Goal: Task Accomplishment & Management: Manage account settings

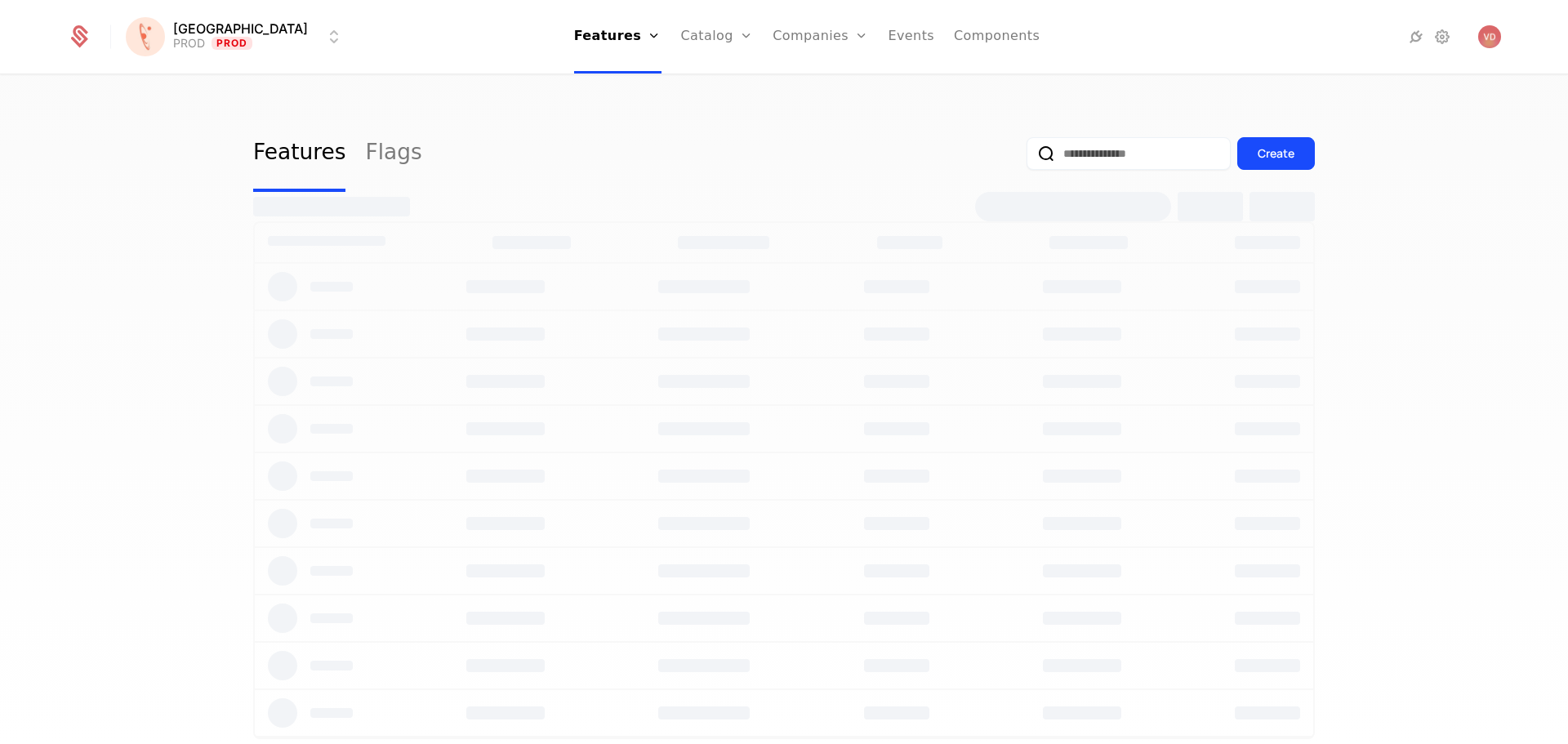
select select "***"
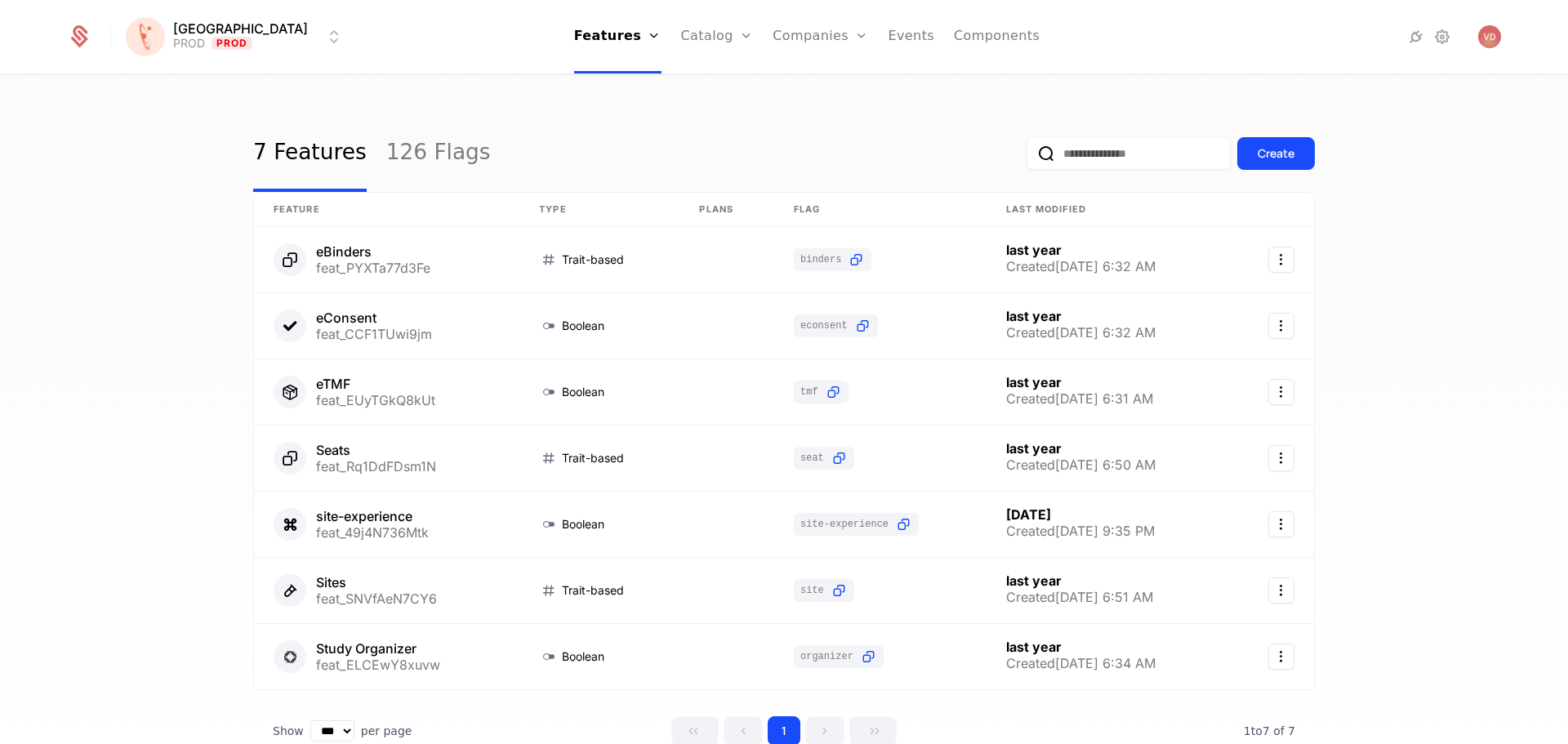
click at [420, 161] on link "126 Flags" at bounding box center [438, 153] width 104 height 77
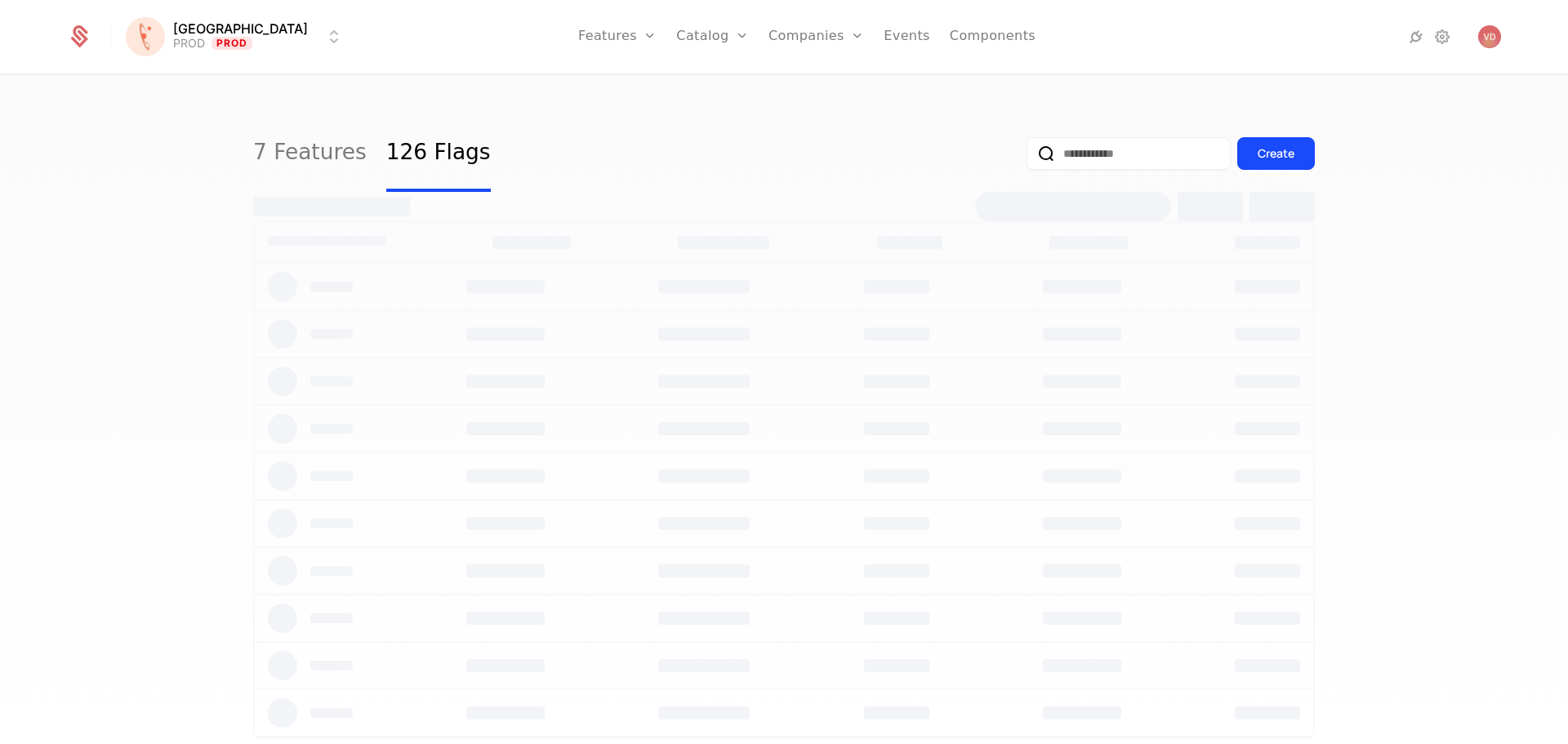
select select "***"
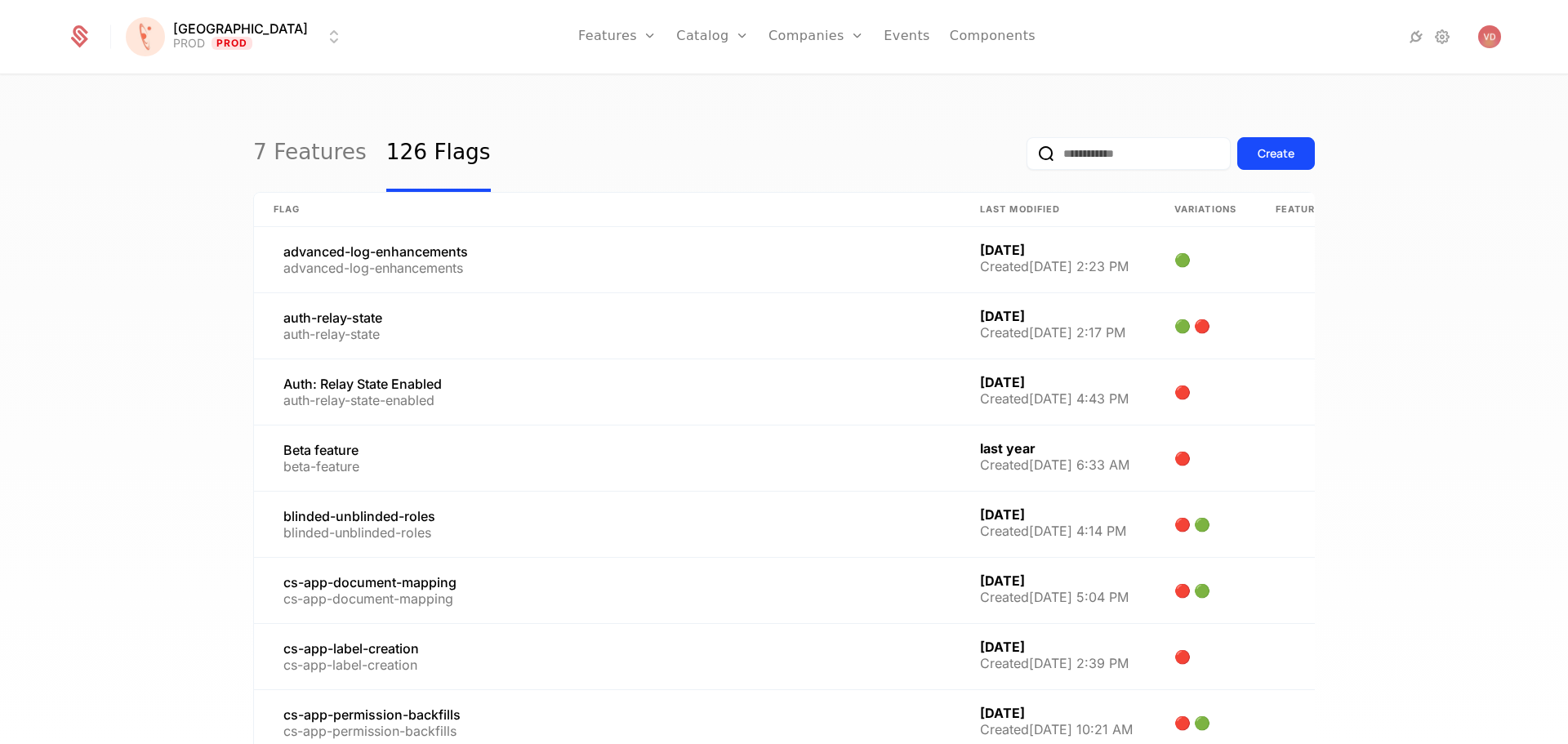
click at [1098, 158] on input "email" at bounding box center [1129, 153] width 204 height 33
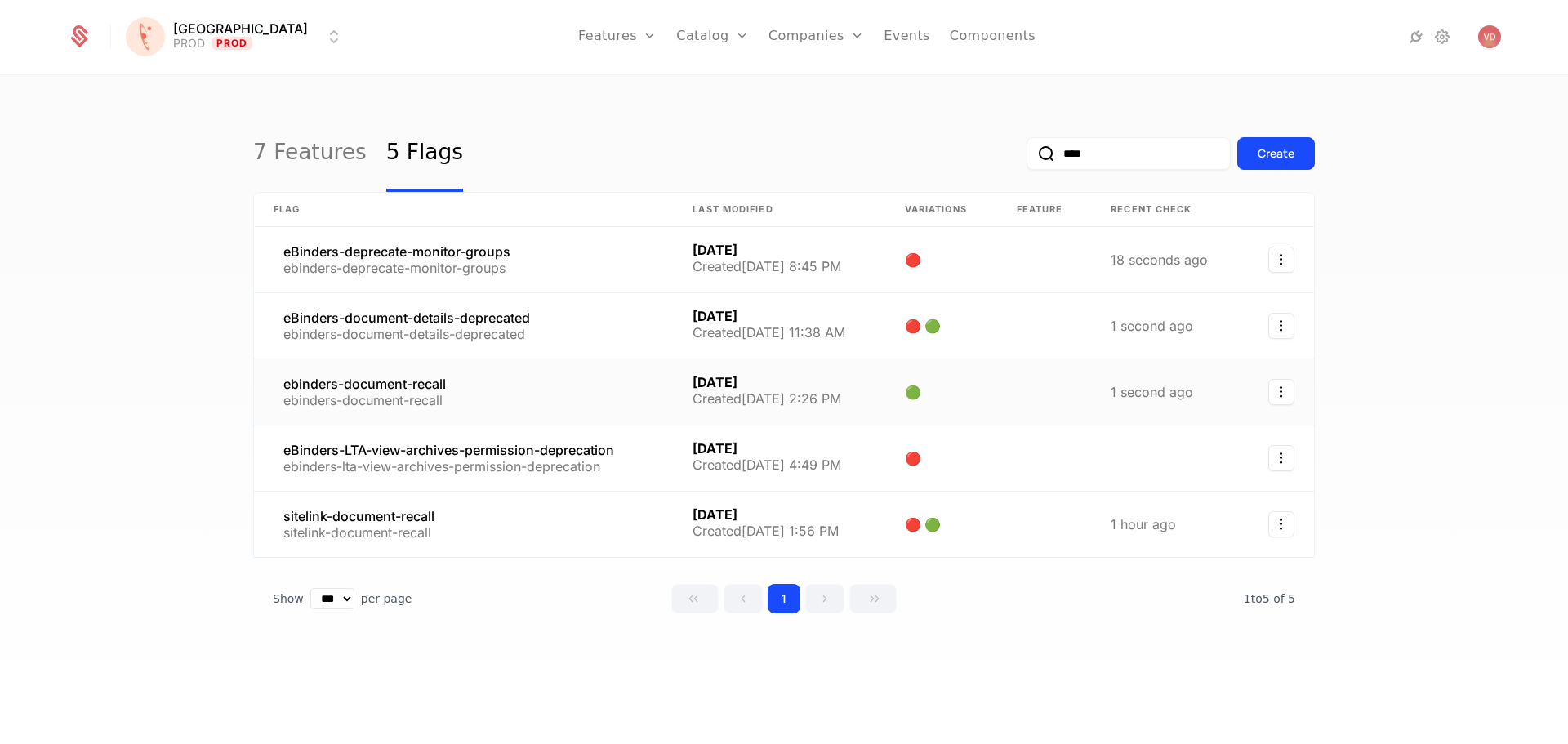
type input "****"
click at [571, 384] on link at bounding box center [463, 392] width 419 height 65
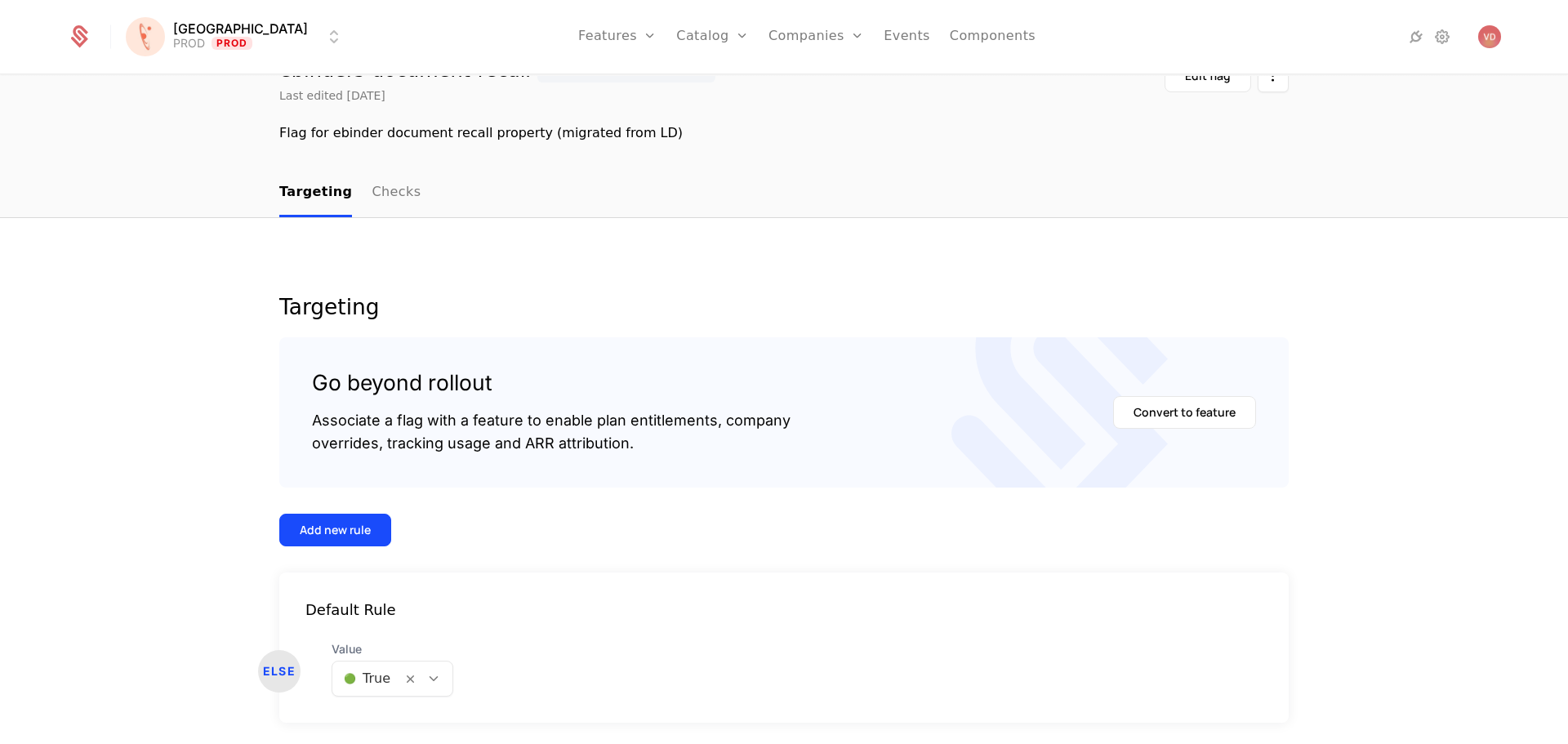
scroll to position [139, 0]
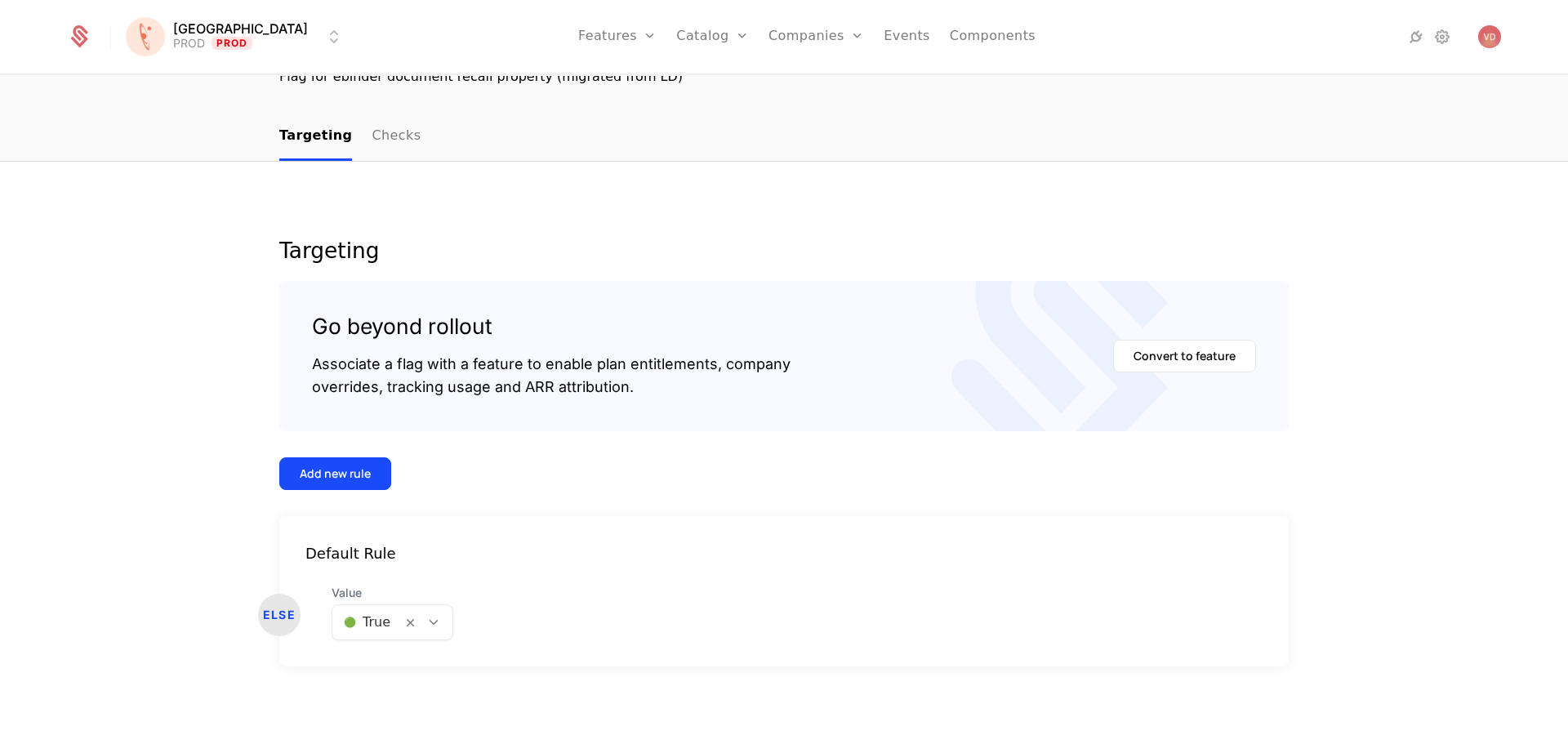
click at [372, 140] on link "Checks" at bounding box center [396, 137] width 49 height 48
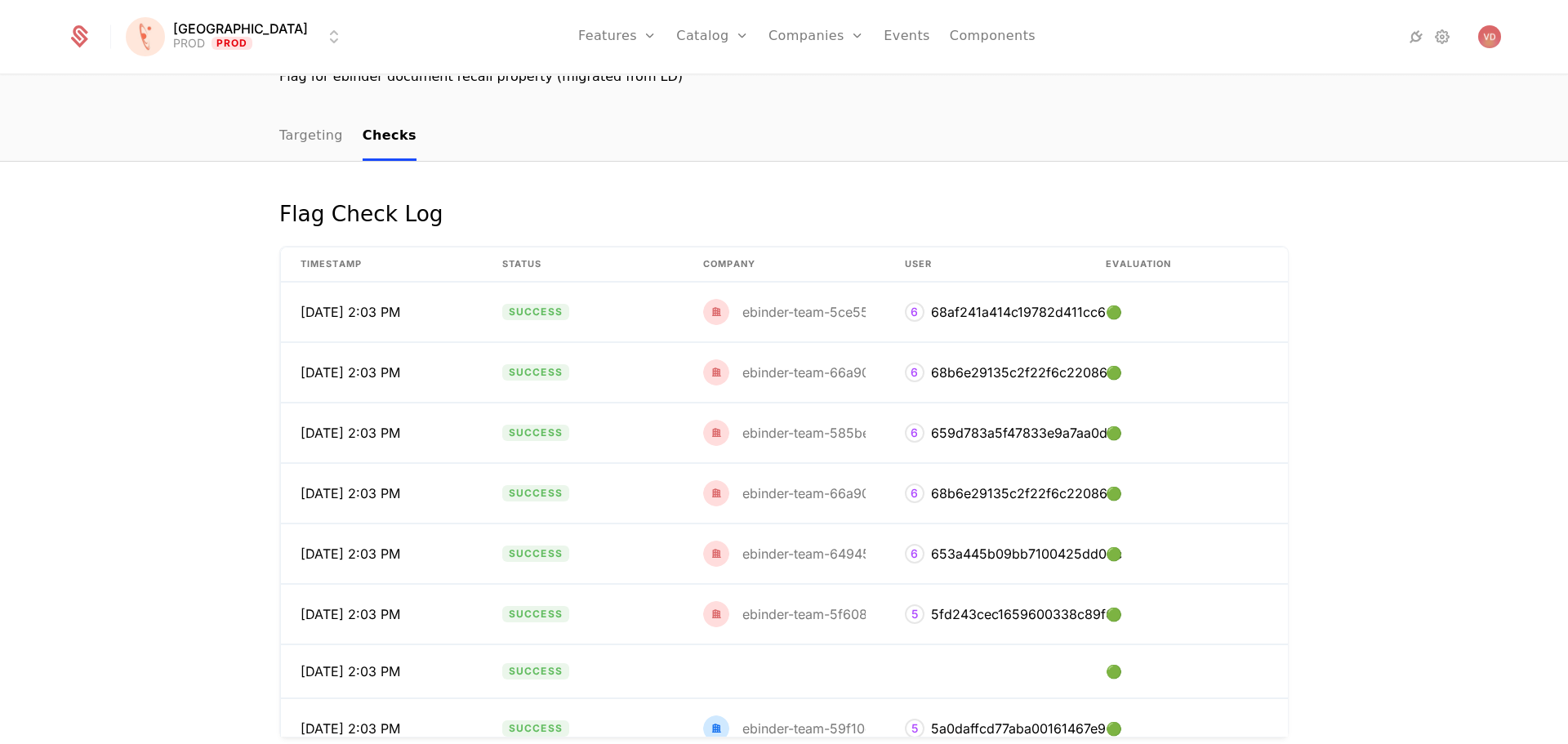
click at [294, 140] on link "Targeting" at bounding box center [311, 137] width 63 height 48
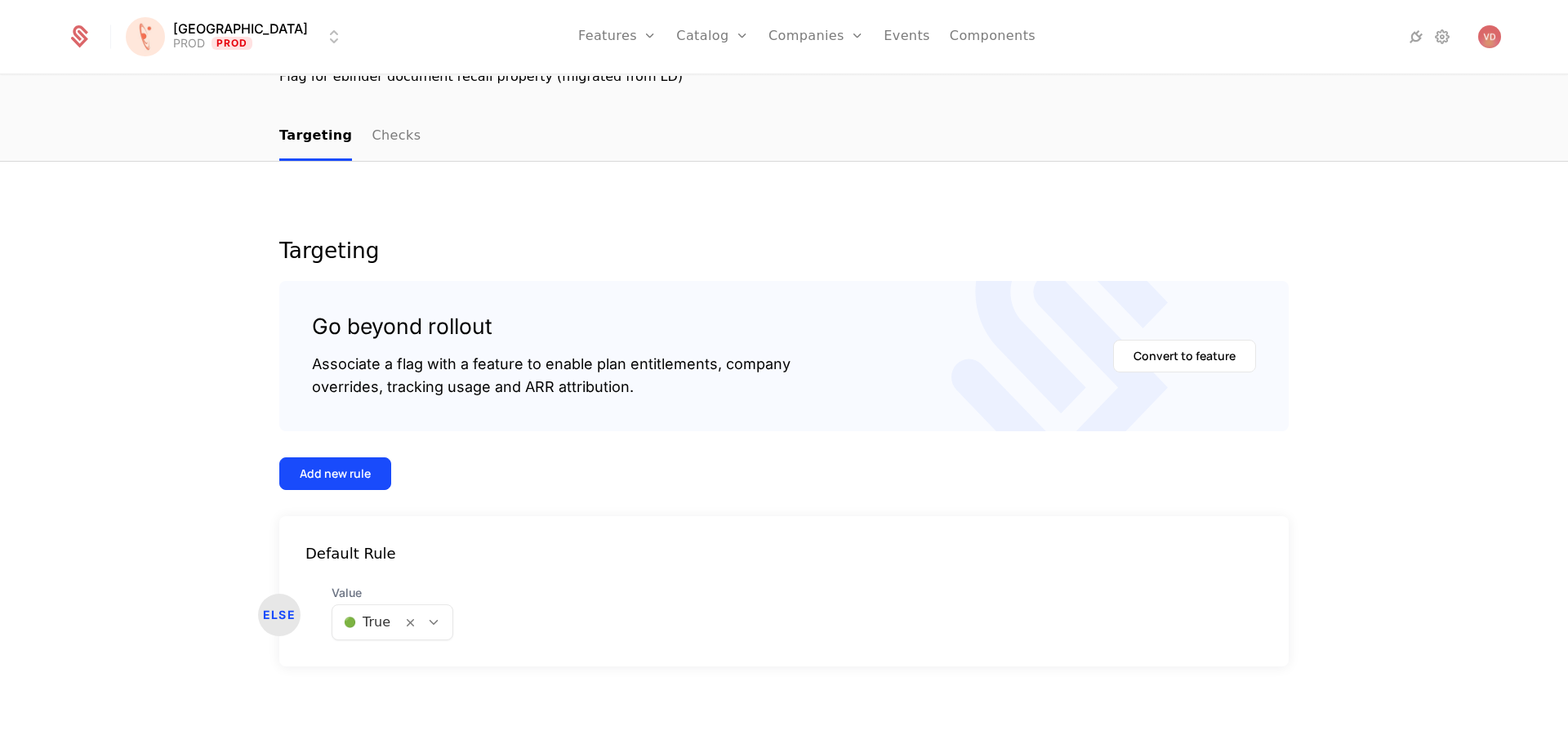
click at [230, 33] on html "[PERSON_NAME] PROD Prod Features Features Flags Catalog Plans Add Ons Credits C…" at bounding box center [784, 372] width 1568 height 744
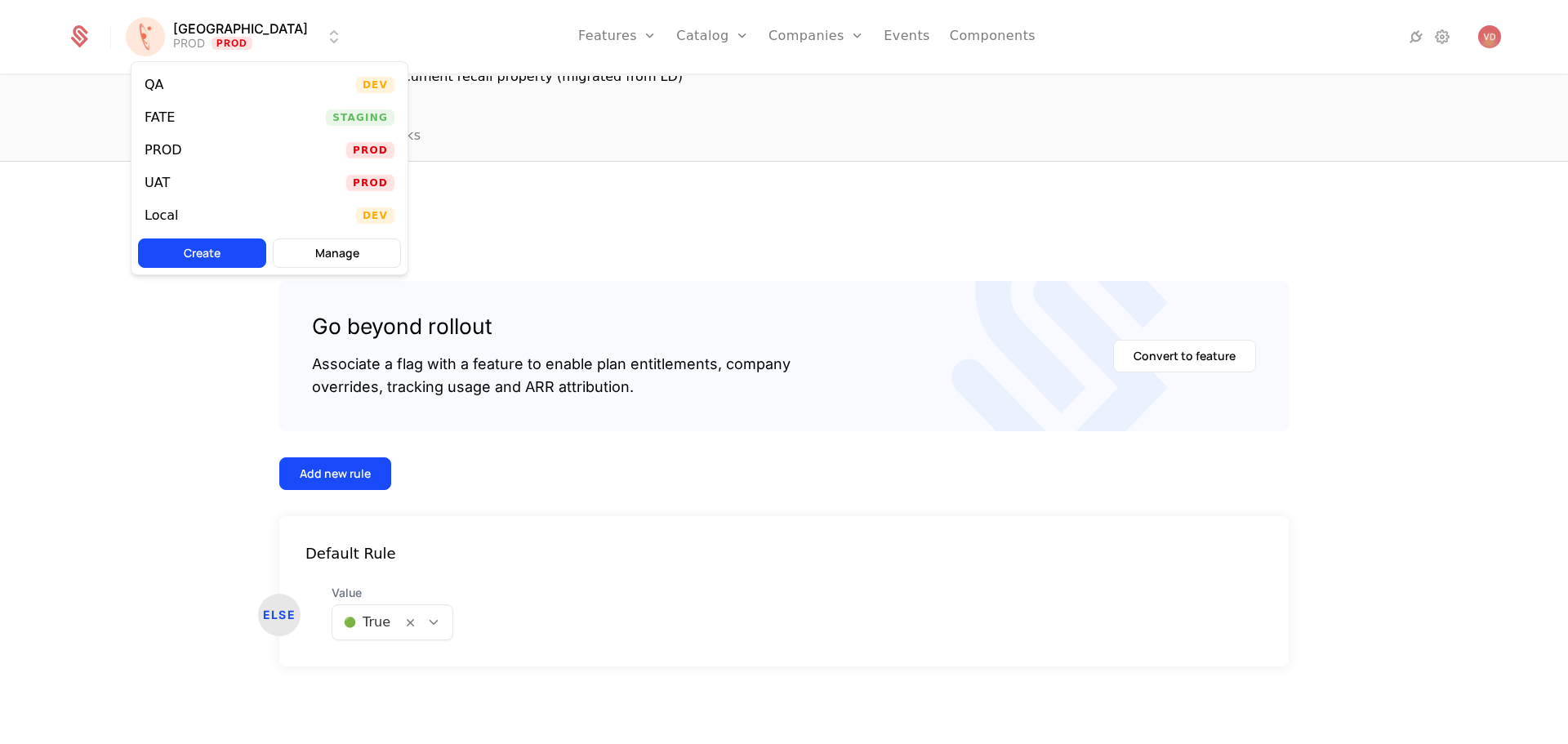
click at [170, 178] on div "UAT" at bounding box center [164, 182] width 39 height 16
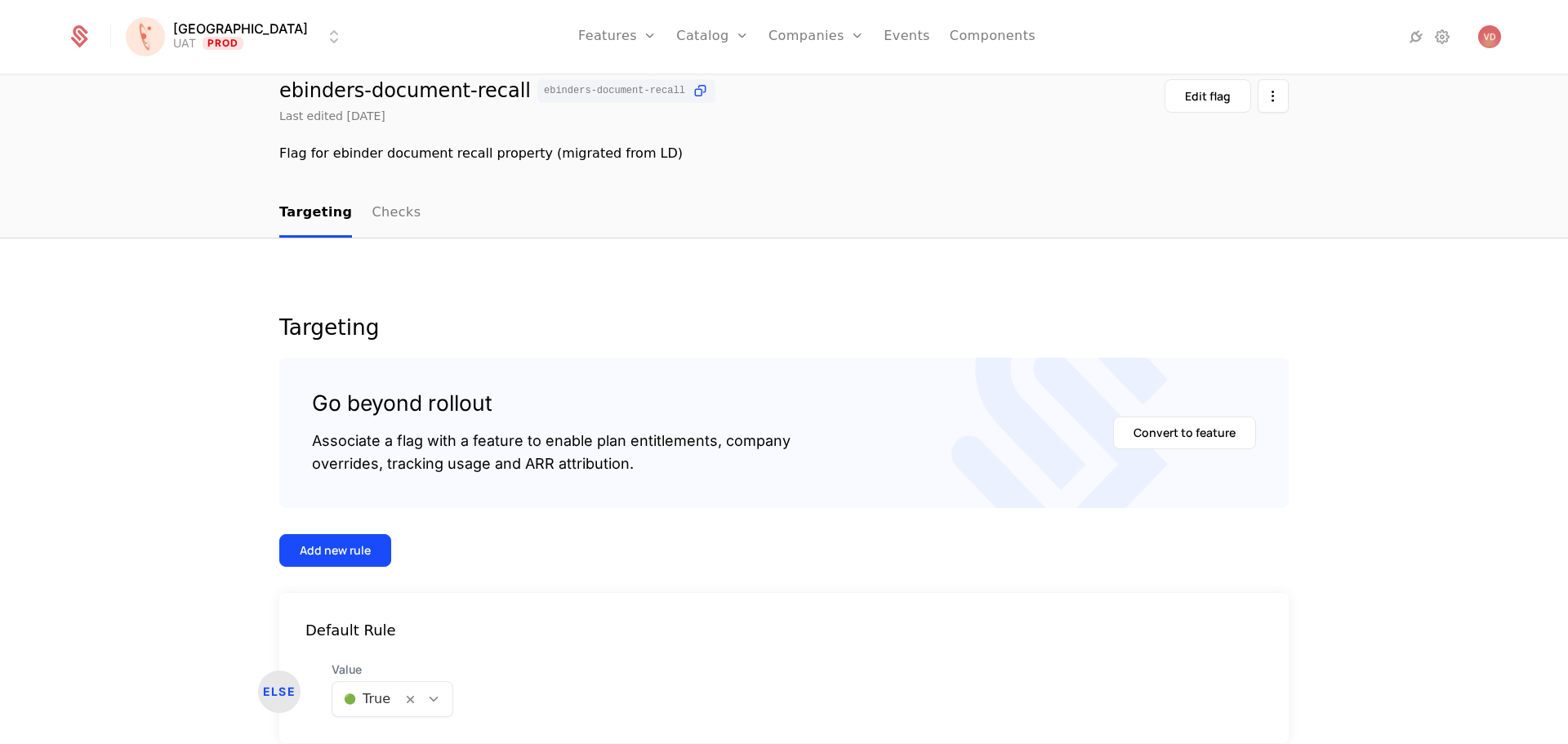
scroll to position [139, 0]
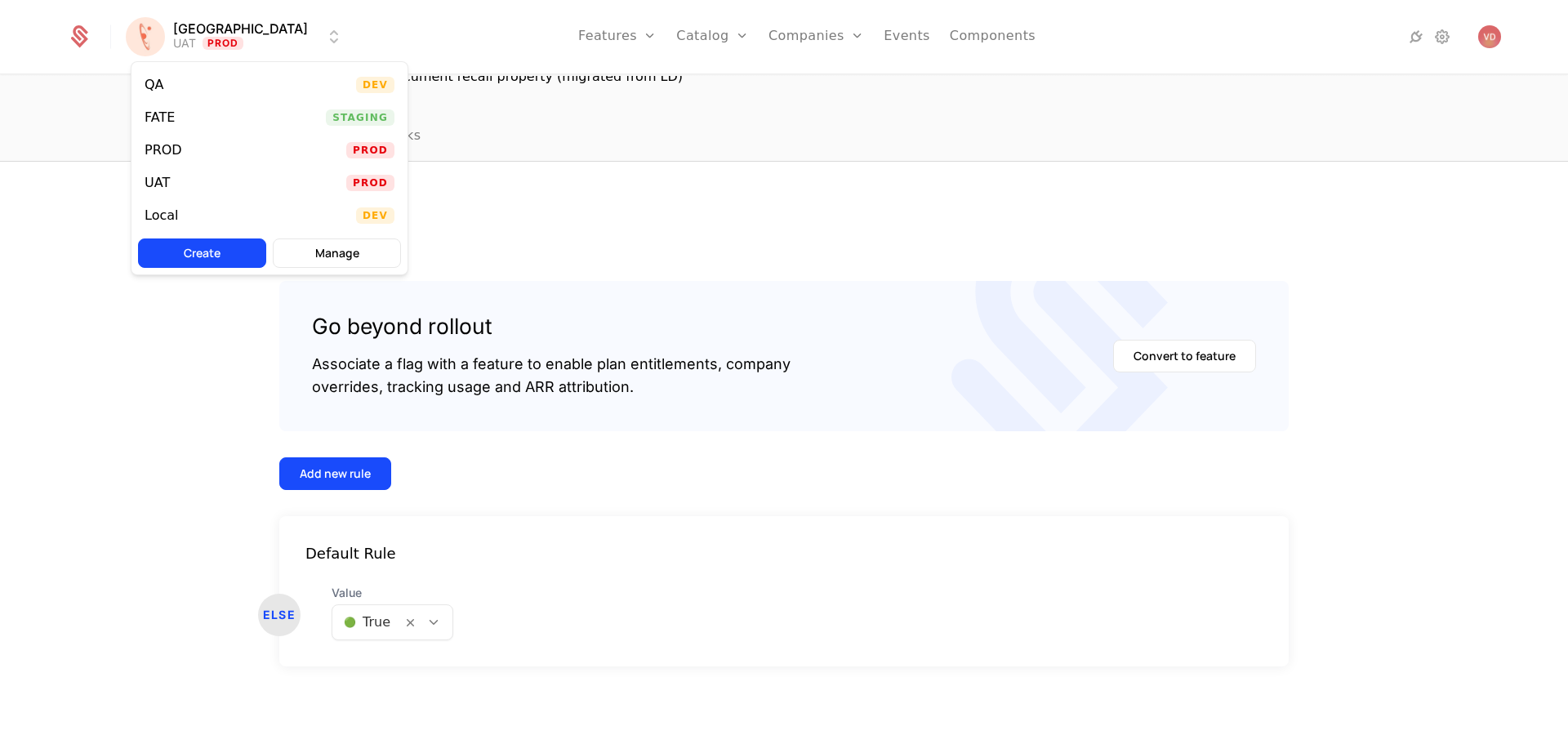
click at [205, 31] on html "[PERSON_NAME] Prod Features Features Flags Catalog Plans Add Ons Credits Config…" at bounding box center [784, 372] width 1568 height 744
click at [222, 114] on div "FATE Staging" at bounding box center [270, 117] width 276 height 33
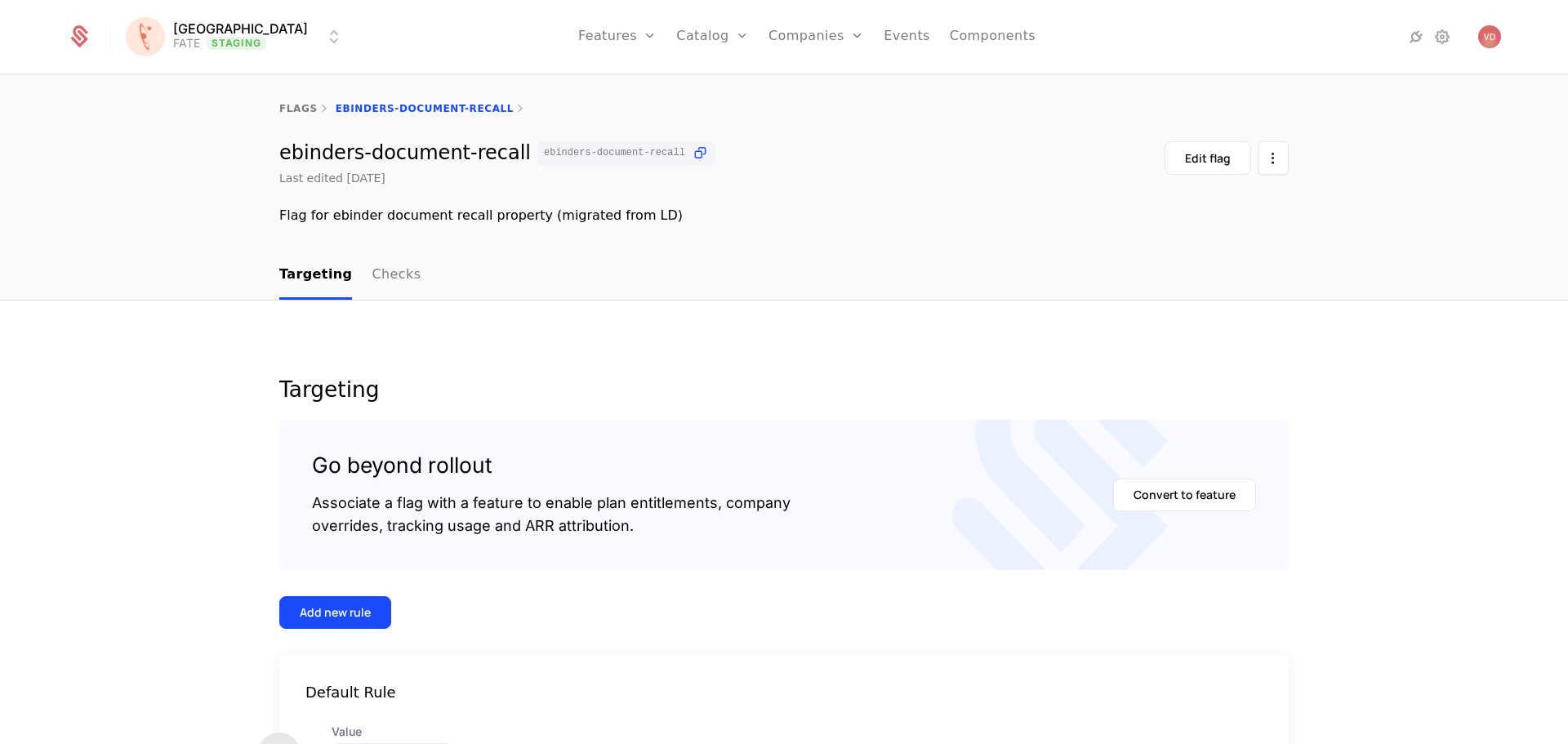
click at [217, 44] on html "[PERSON_NAME] FATE Staging Features Features Flags Catalog Plans Add Ons Credit…" at bounding box center [784, 372] width 1568 height 744
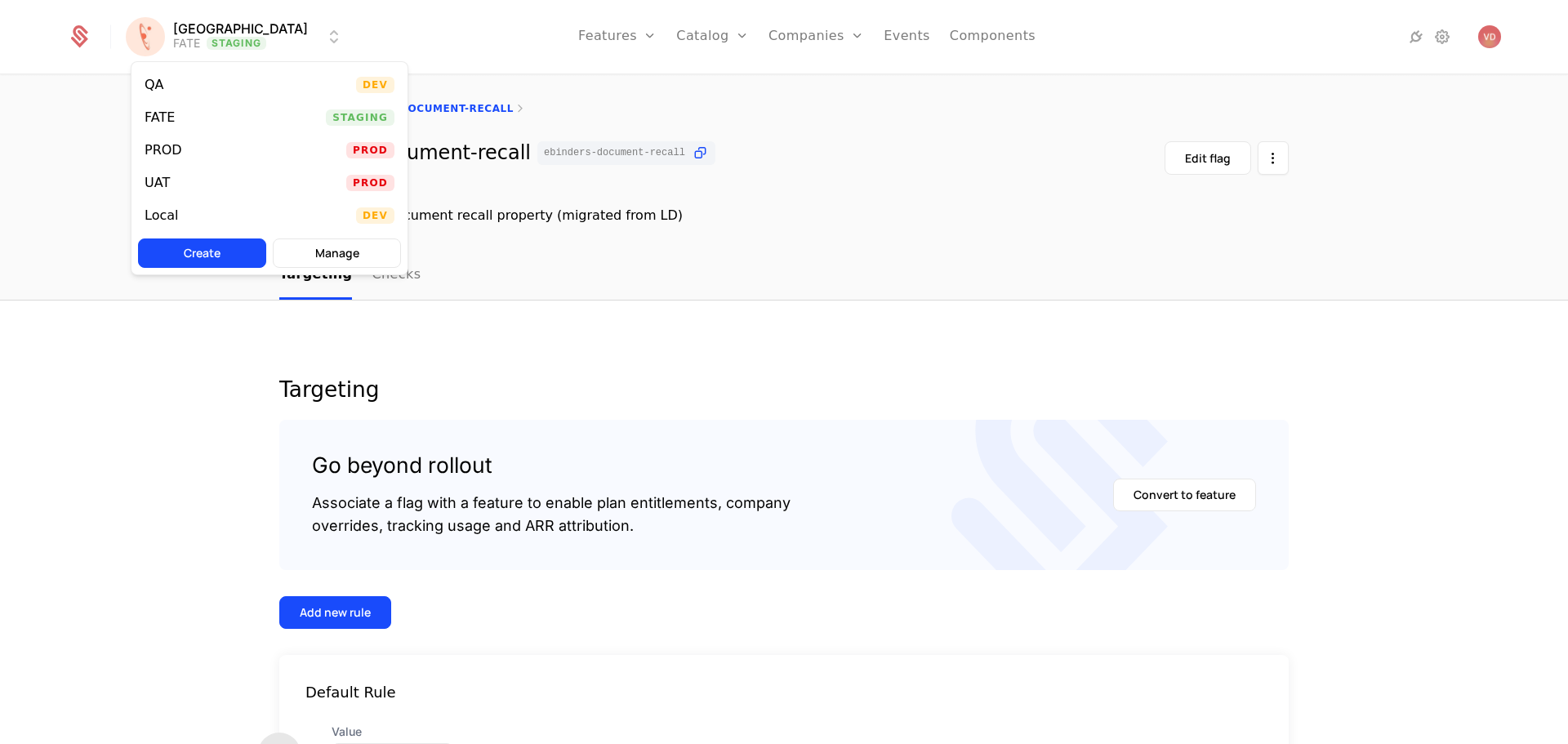
click at [200, 155] on div "PROD Prod" at bounding box center [270, 150] width 276 height 33
